Goal: Task Accomplishment & Management: Use online tool/utility

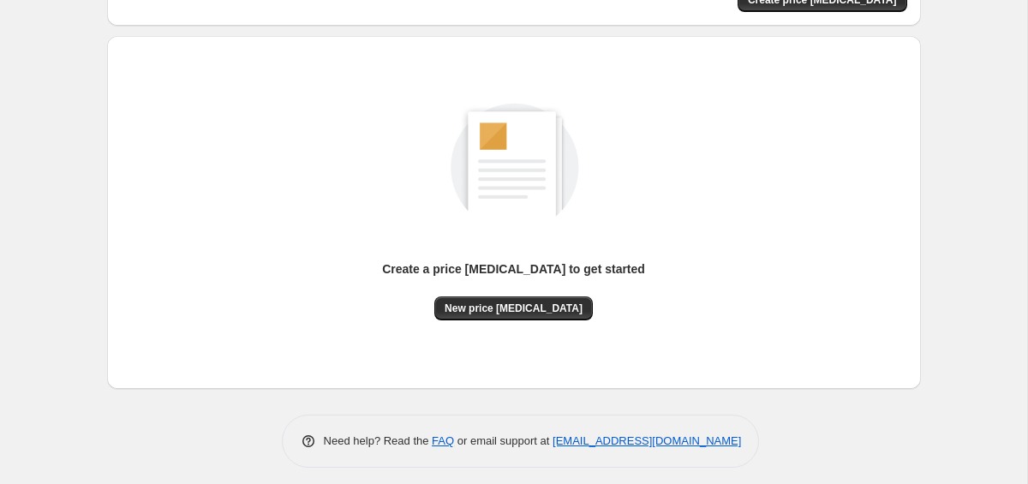
scroll to position [158, 0]
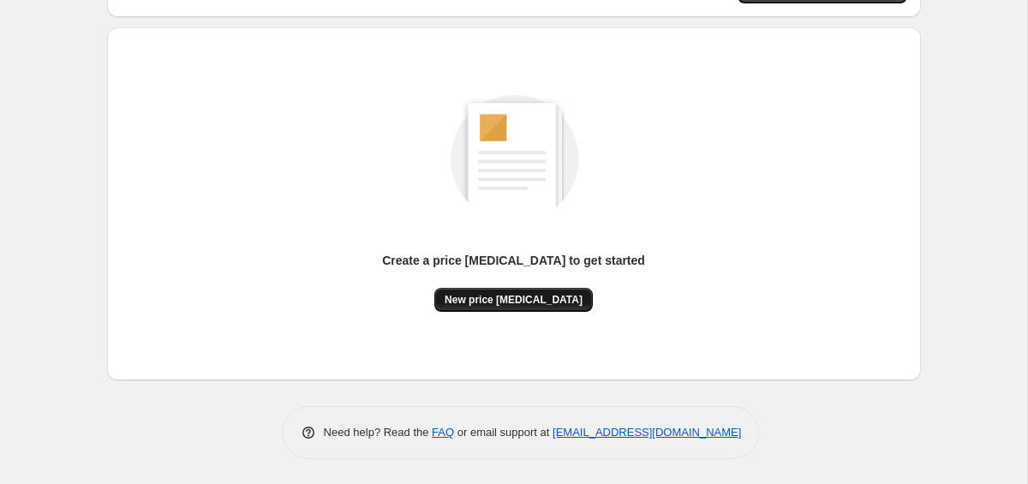
click at [504, 294] on span "New price change job" at bounding box center [514, 300] width 138 height 14
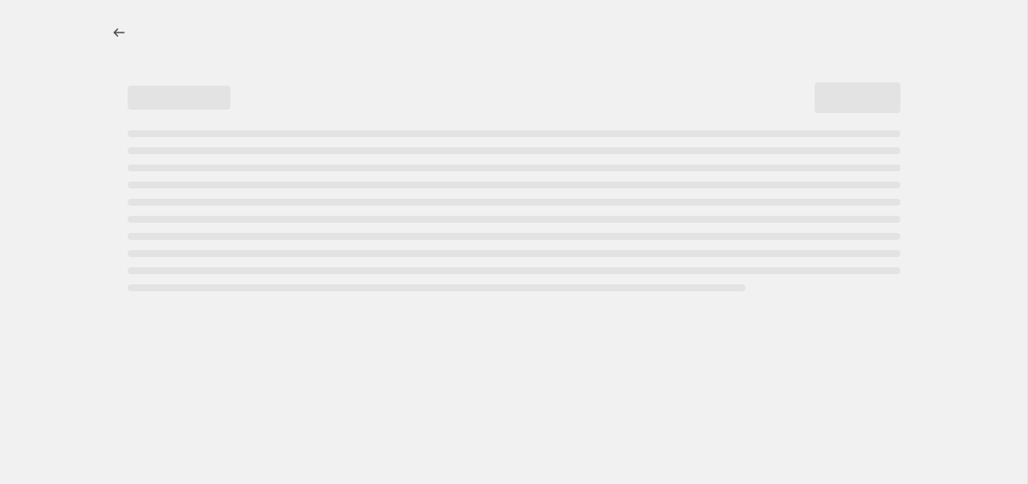
select select "percentage"
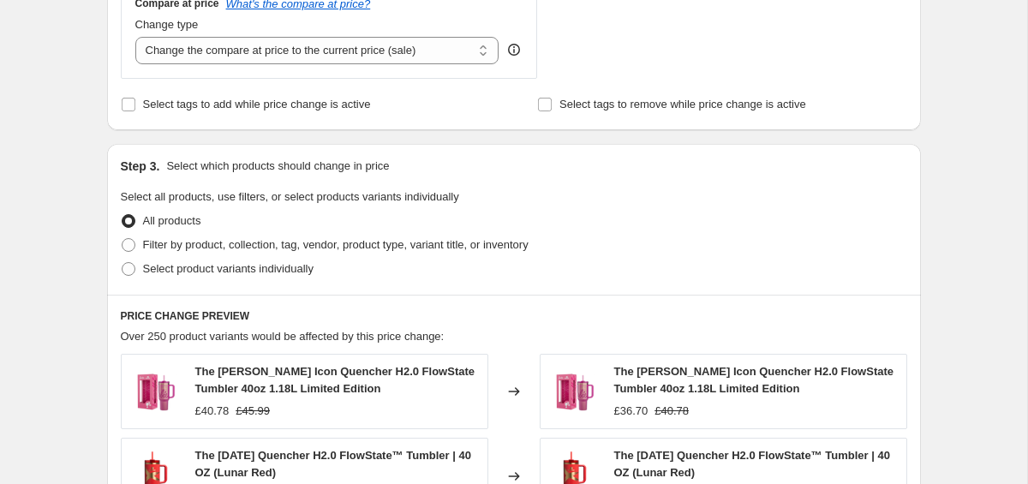
scroll to position [1256, 0]
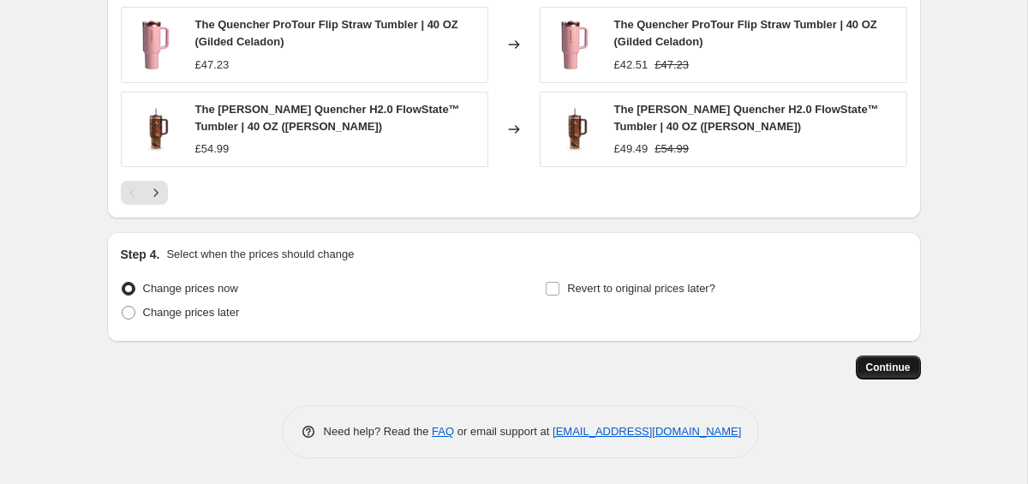
click at [885, 358] on button "Continue" at bounding box center [888, 368] width 65 height 24
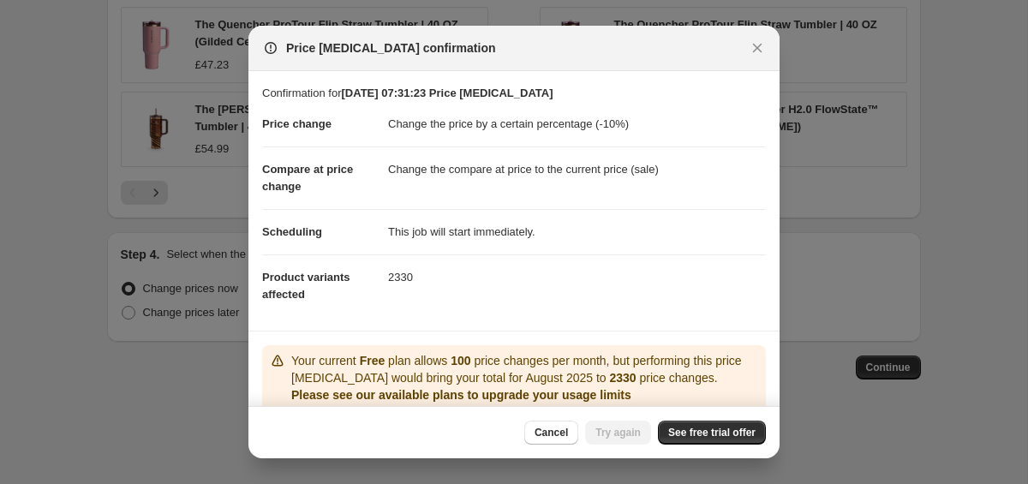
scroll to position [114, 0]
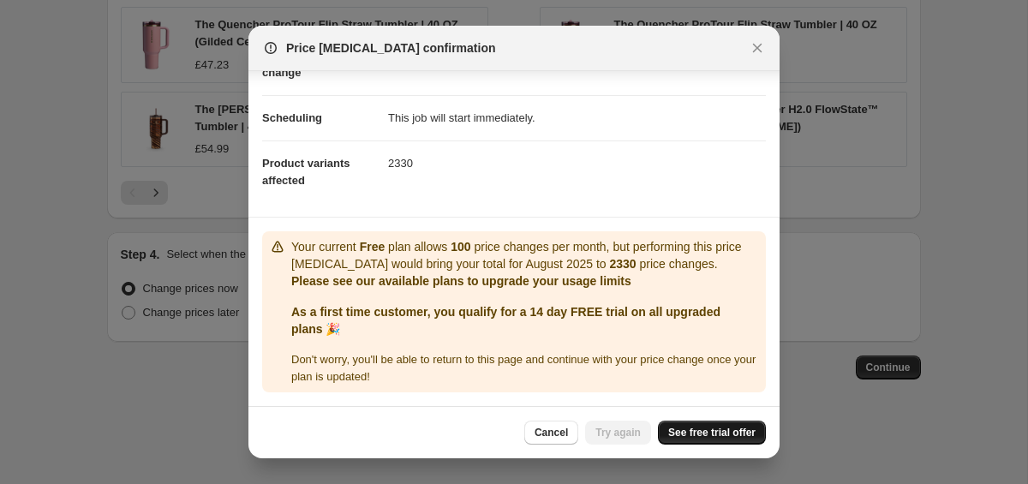
click at [704, 437] on span "See free trial offer" at bounding box center [711, 433] width 87 height 14
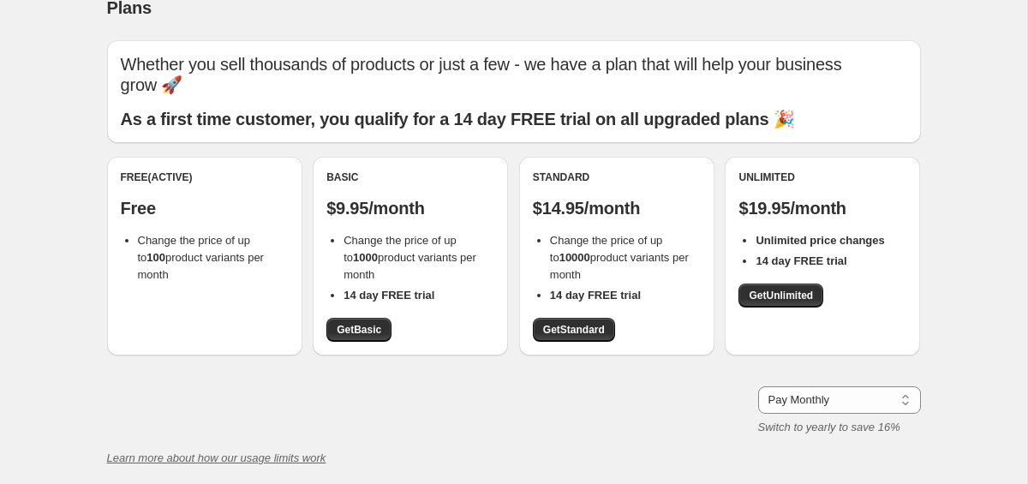
scroll to position [34, 0]
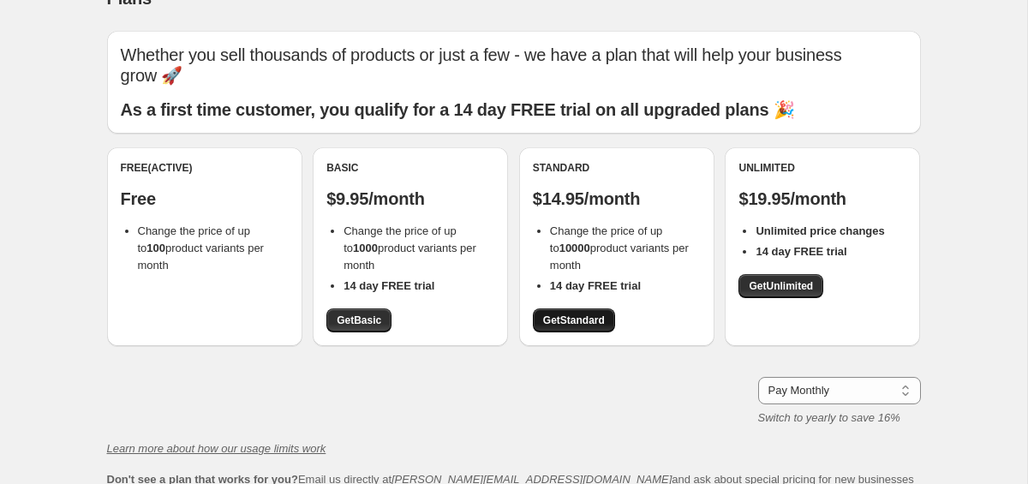
click at [564, 314] on span "Get Standard" at bounding box center [574, 321] width 62 height 14
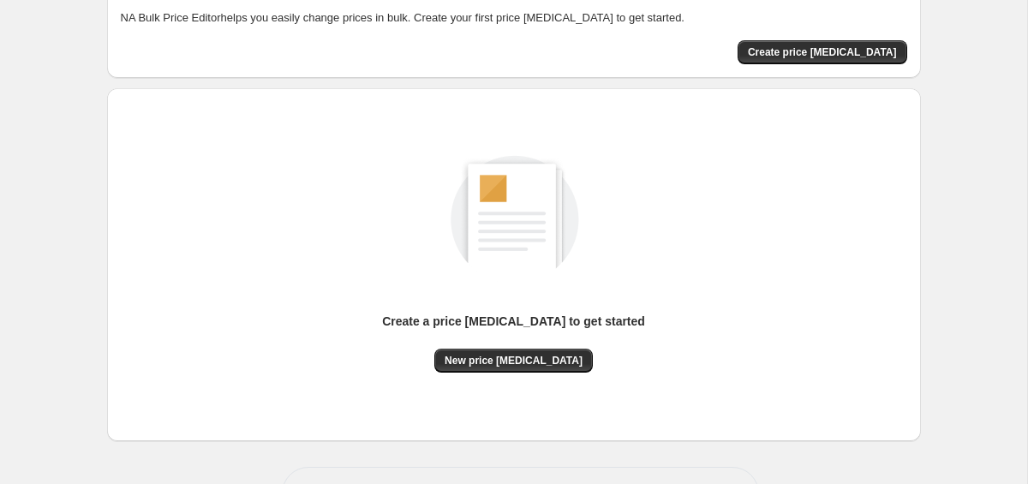
scroll to position [158, 0]
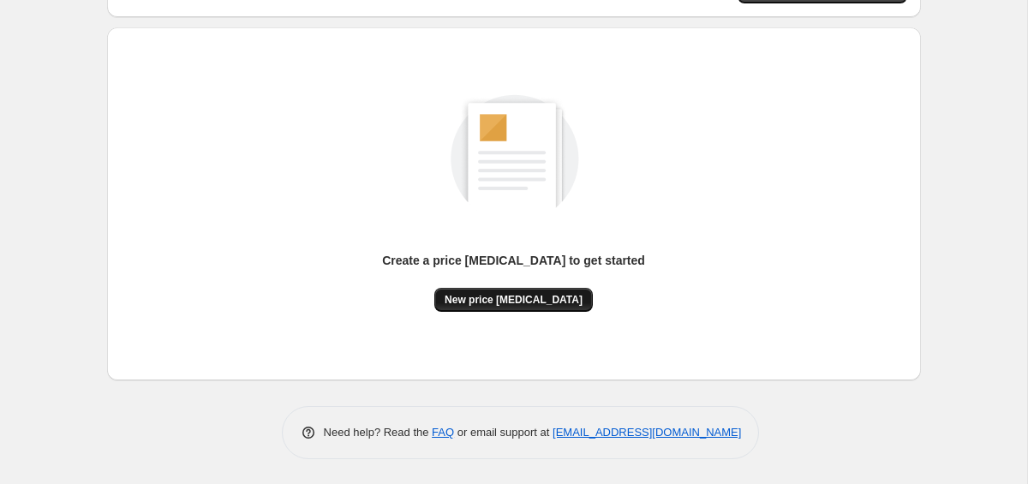
click at [513, 297] on span "New price change job" at bounding box center [514, 300] width 138 height 14
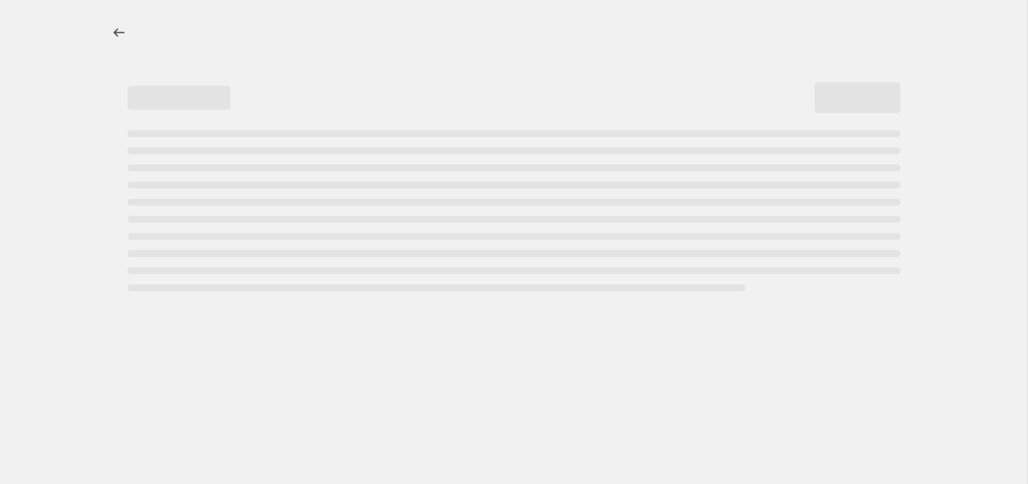
select select "percentage"
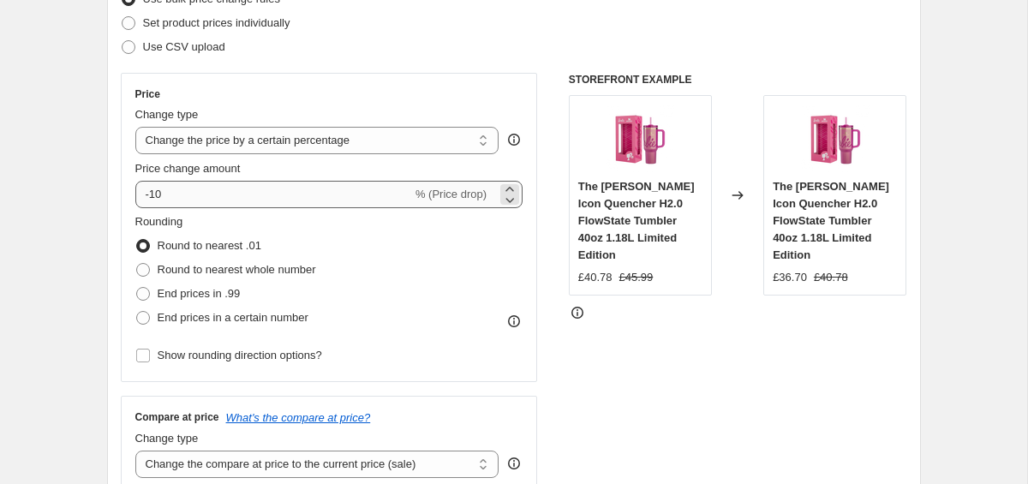
scroll to position [202, 0]
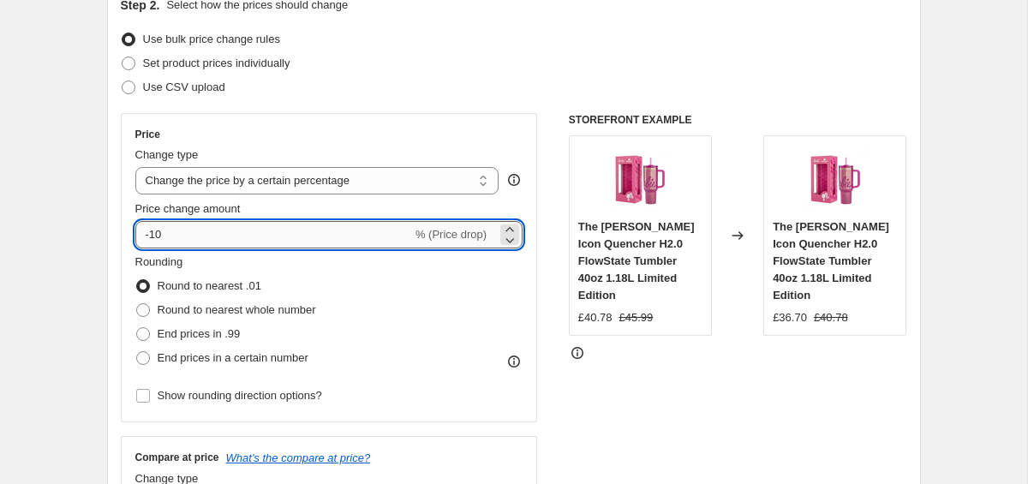
drag, startPoint x: 213, startPoint y: 233, endPoint x: 158, endPoint y: 234, distance: 54.9
click at [158, 234] on input "-10" at bounding box center [273, 234] width 277 height 27
type input "-12"
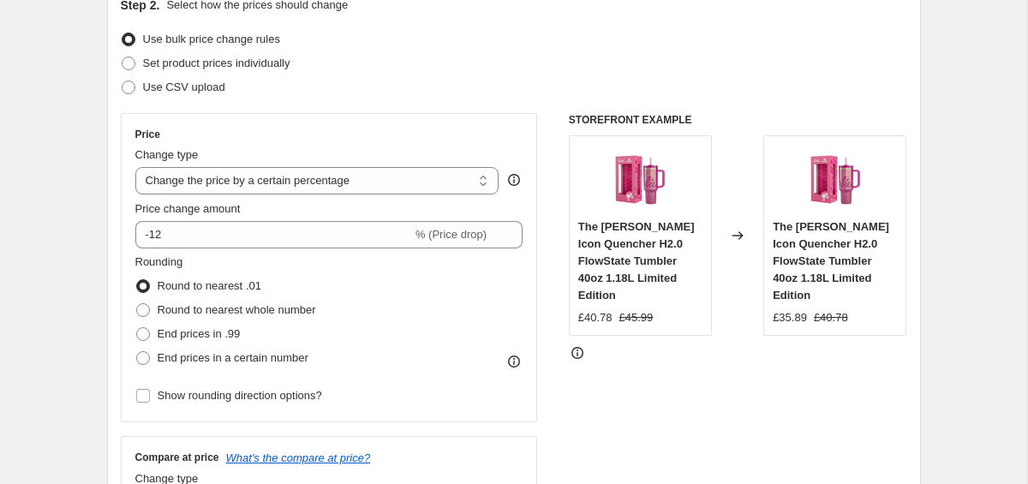
click at [632, 375] on div "STOREFRONT EXAMPLE The Barbie X Stanley Icon Quencher H2.0 FlowState Tumbler 40…" at bounding box center [738, 323] width 339 height 420
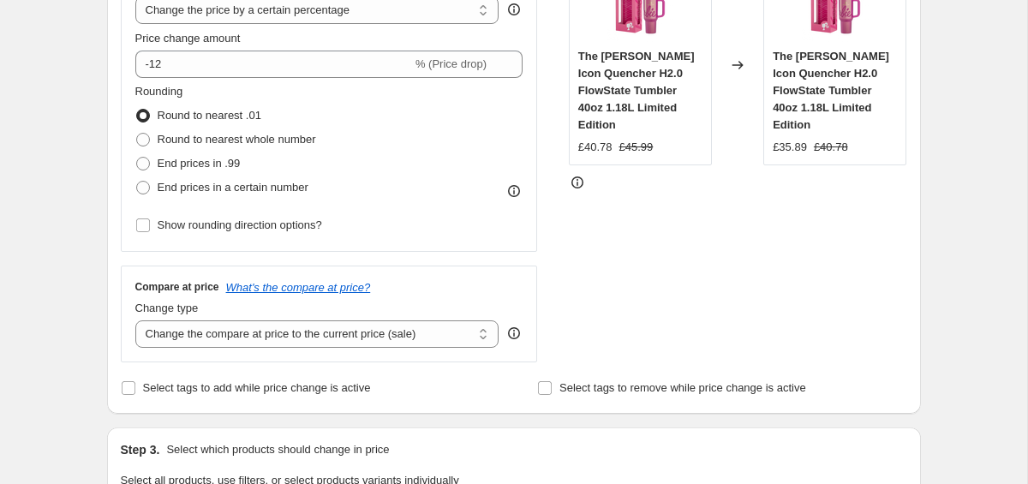
scroll to position [431, 0]
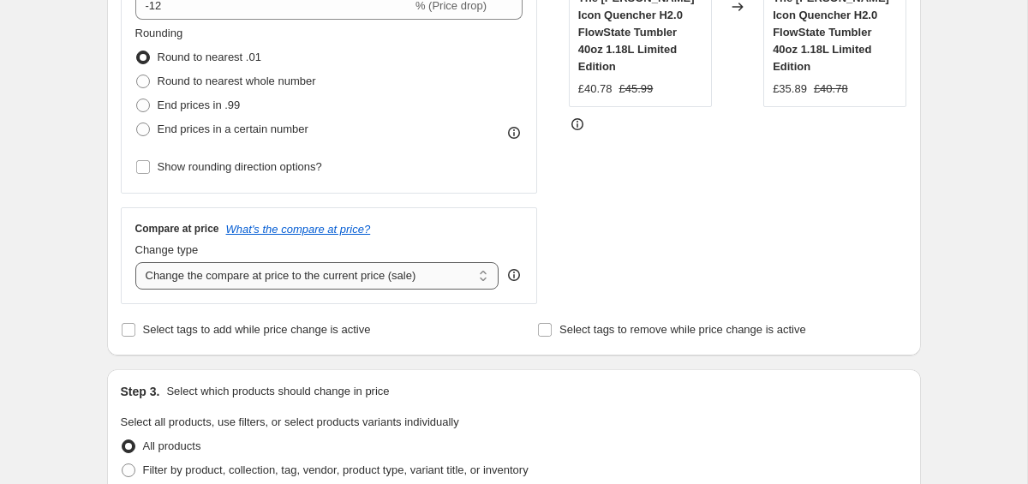
click at [363, 274] on select "Change the compare at price to the current price (sale) Change the compare at p…" at bounding box center [317, 275] width 364 height 27
select select "remove"
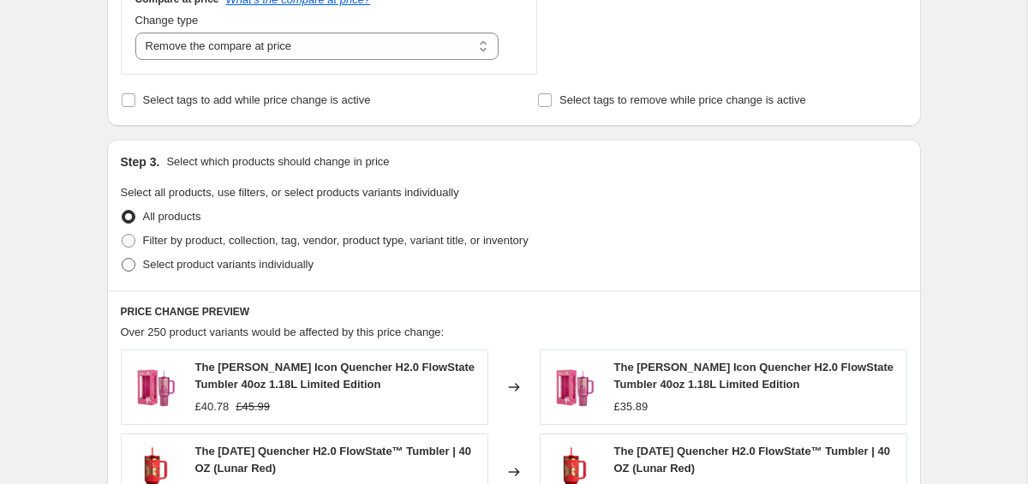
scroll to position [694, 0]
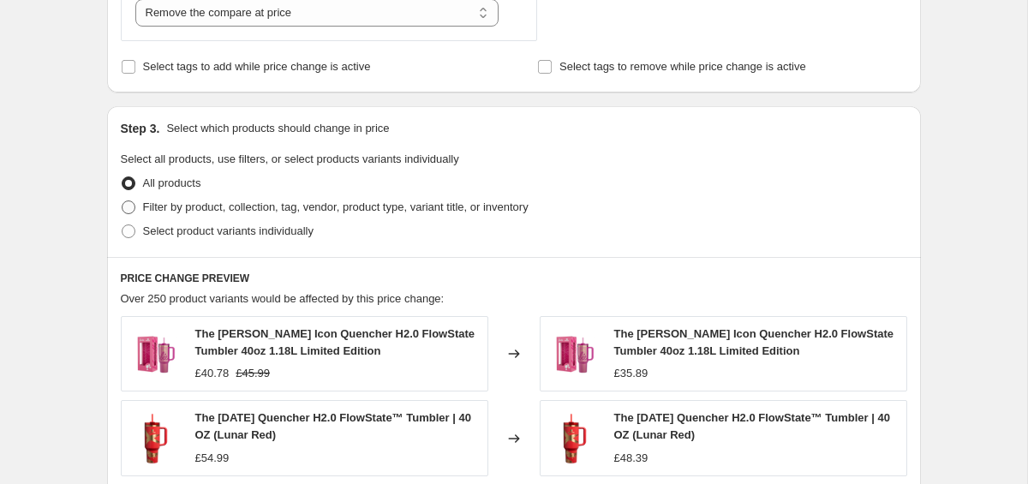
click at [266, 210] on span "Filter by product, collection, tag, vendor, product type, variant title, or inv…" at bounding box center [336, 207] width 386 height 13
click at [123, 201] on input "Filter by product, collection, tag, vendor, product type, variant title, or inv…" at bounding box center [122, 201] width 1 height 1
radio input "true"
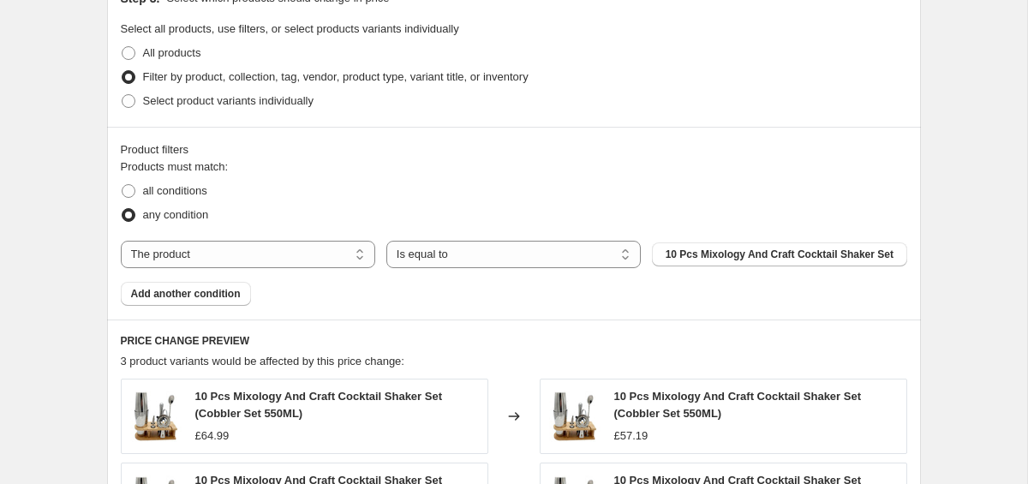
scroll to position [842, 0]
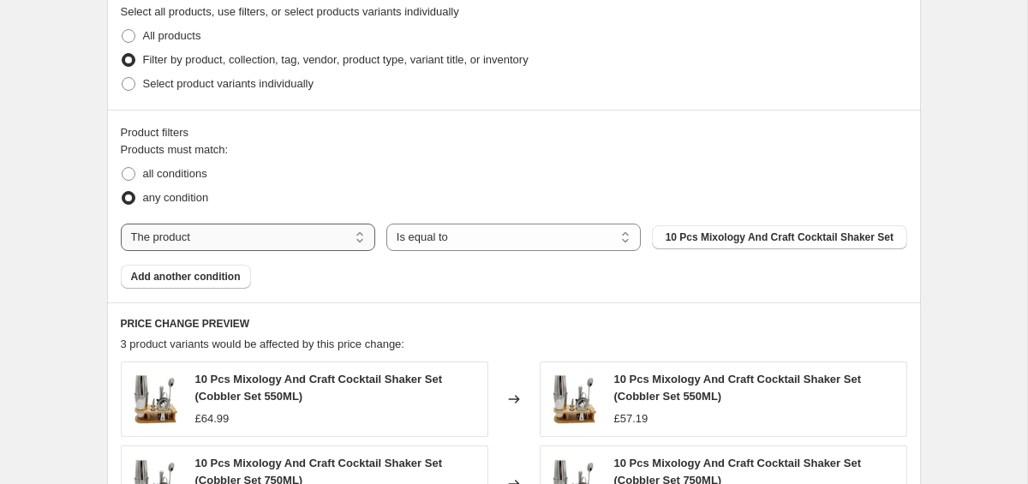
click at [264, 226] on select "The product The product's collection The product's tag The product's vendor The…" at bounding box center [248, 237] width 255 height 27
select select "product_status"
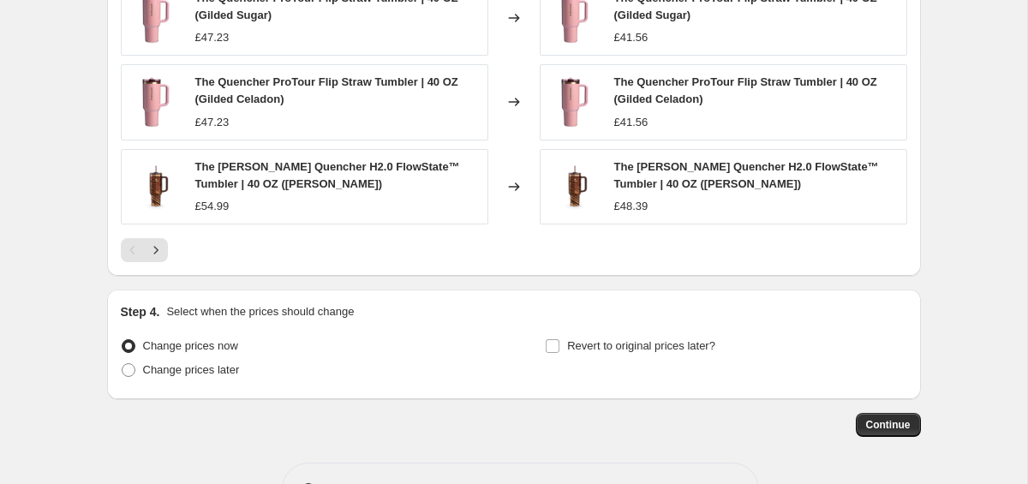
scroll to position [1449, 0]
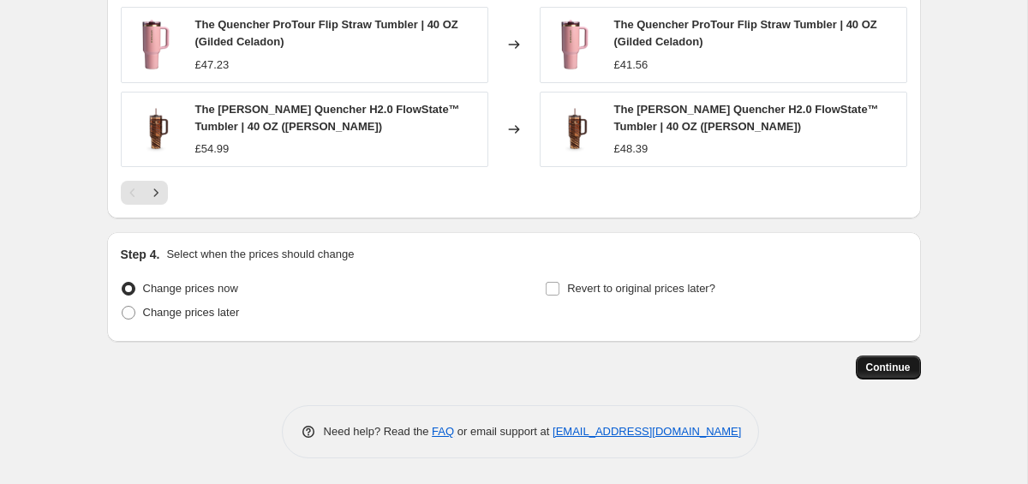
click at [892, 367] on span "Continue" at bounding box center [888, 368] width 45 height 14
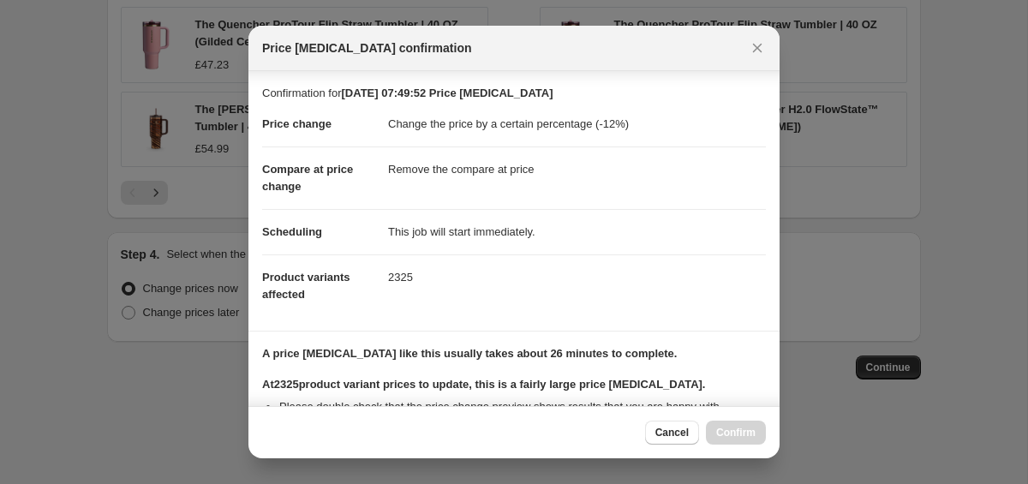
scroll to position [226, 0]
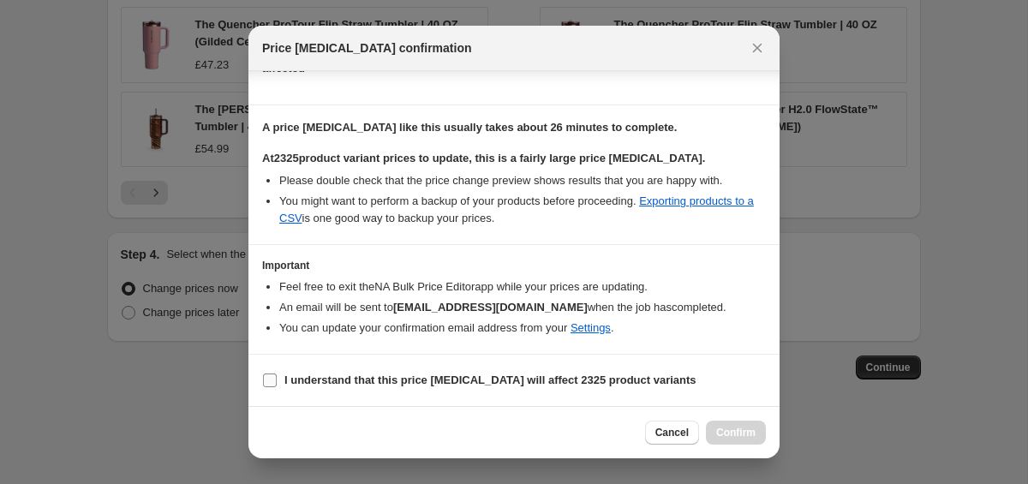
click at [346, 372] on span "I understand that this price change job will affect 2325 product variants" at bounding box center [491, 380] width 412 height 17
click at [277, 374] on input "I understand that this price change job will affect 2325 product variants" at bounding box center [270, 381] width 14 height 14
checkbox input "true"
click at [742, 423] on button "Confirm" at bounding box center [736, 433] width 60 height 24
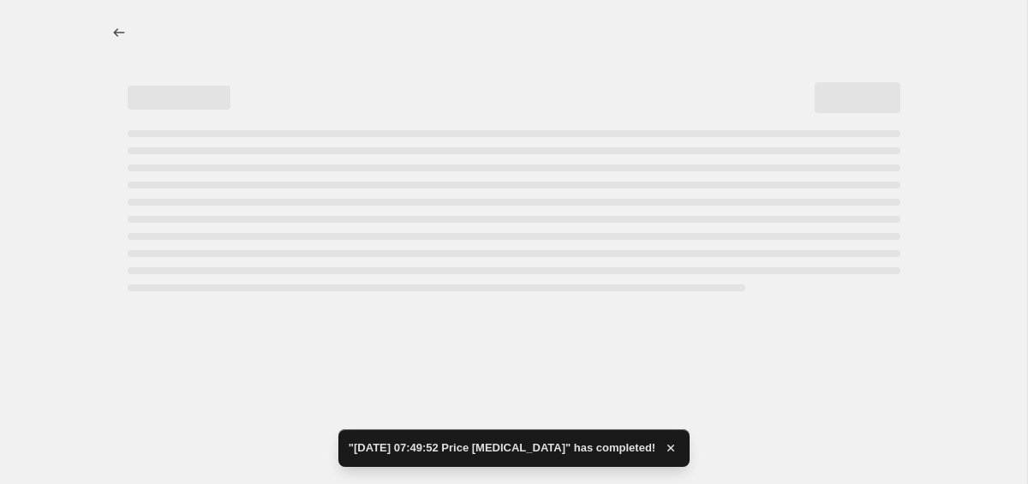
select select "percentage"
select select "remove"
select select "product_status"
